Goal: Navigation & Orientation: Find specific page/section

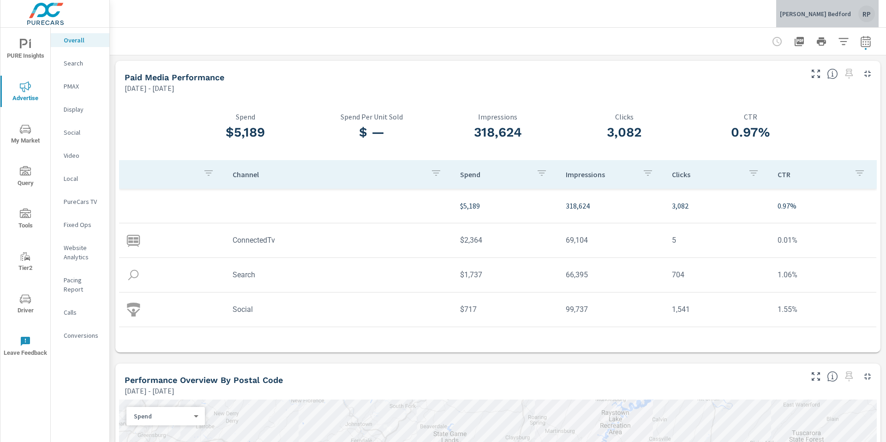
click at [863, 12] on div "RP" at bounding box center [867, 14] width 17 height 17
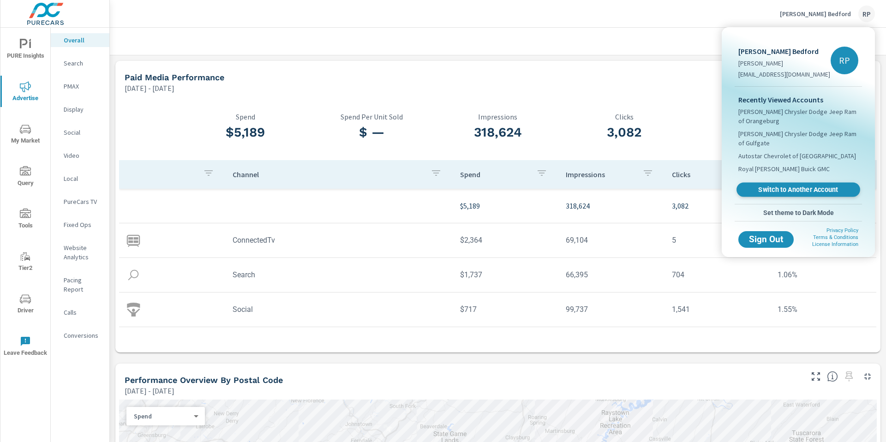
click at [812, 186] on link "Switch to Another Account" at bounding box center [799, 190] width 124 height 14
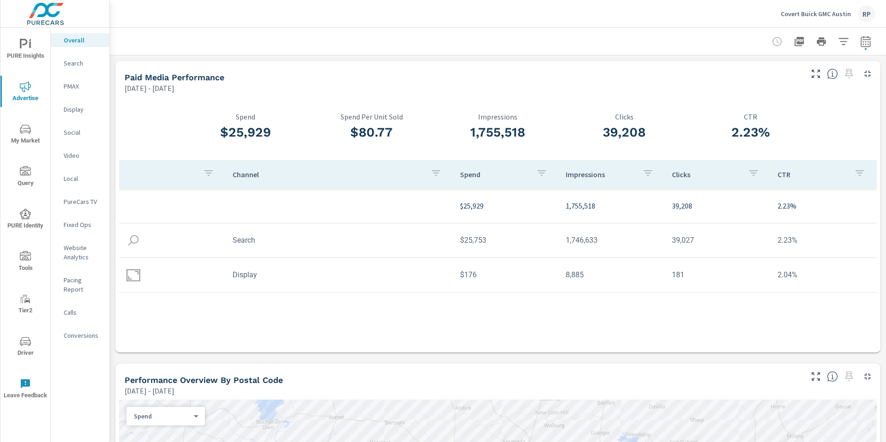
click at [27, 337] on icon "nav menu" at bounding box center [25, 341] width 11 height 9
